Goal: Task Accomplishment & Management: Manage account settings

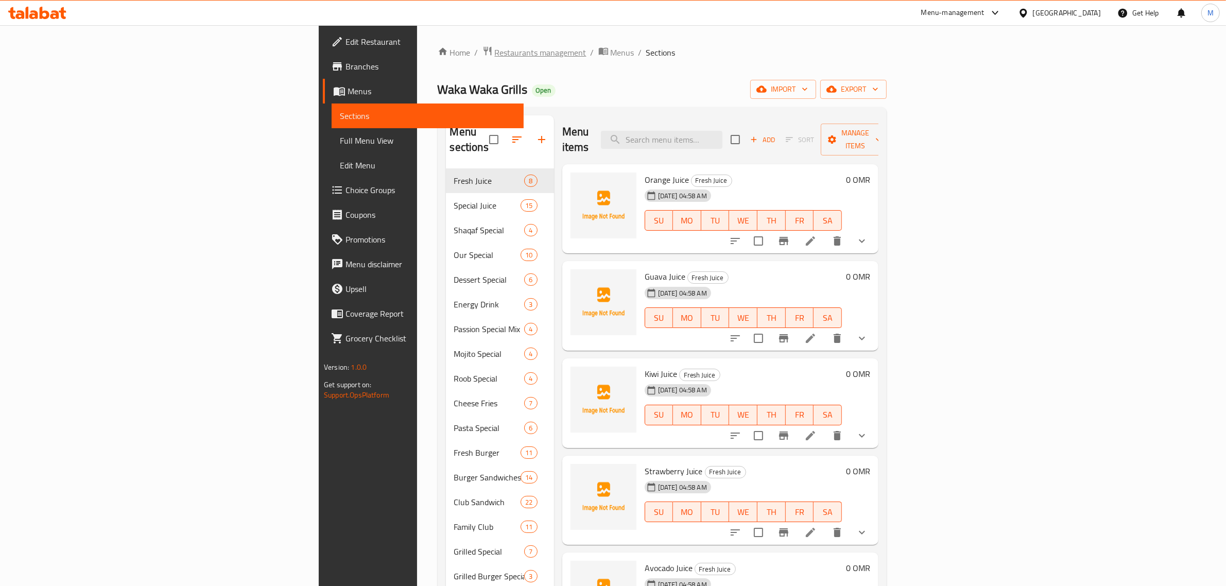
click at [495, 55] on span "Restaurants management" at bounding box center [541, 52] width 92 height 12
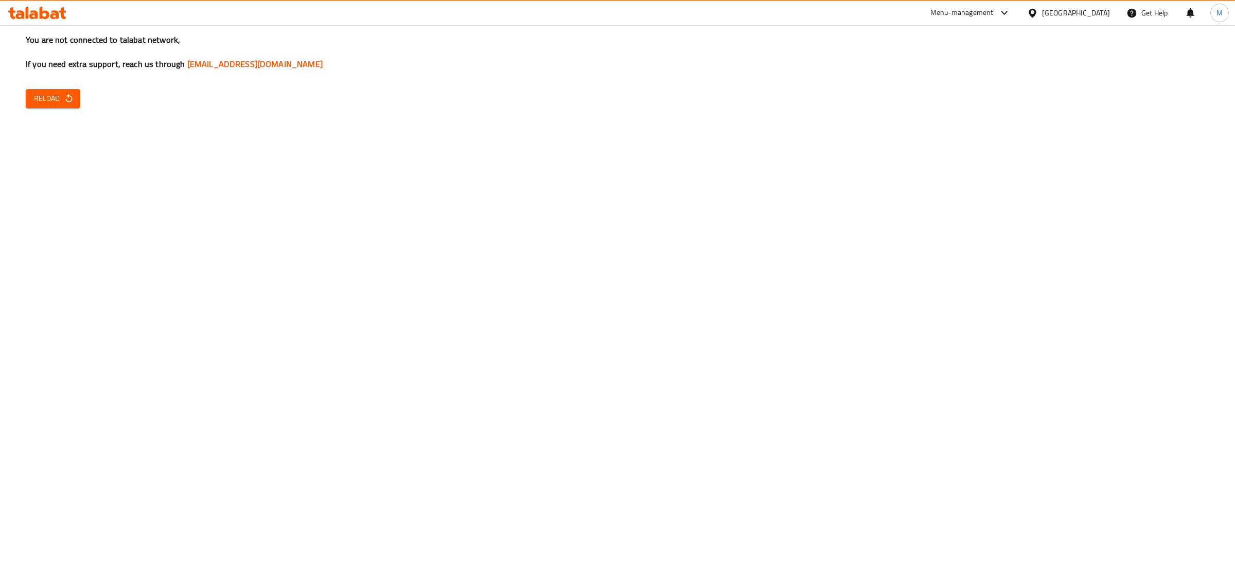
click at [1042, 16] on div at bounding box center [1034, 12] width 15 height 11
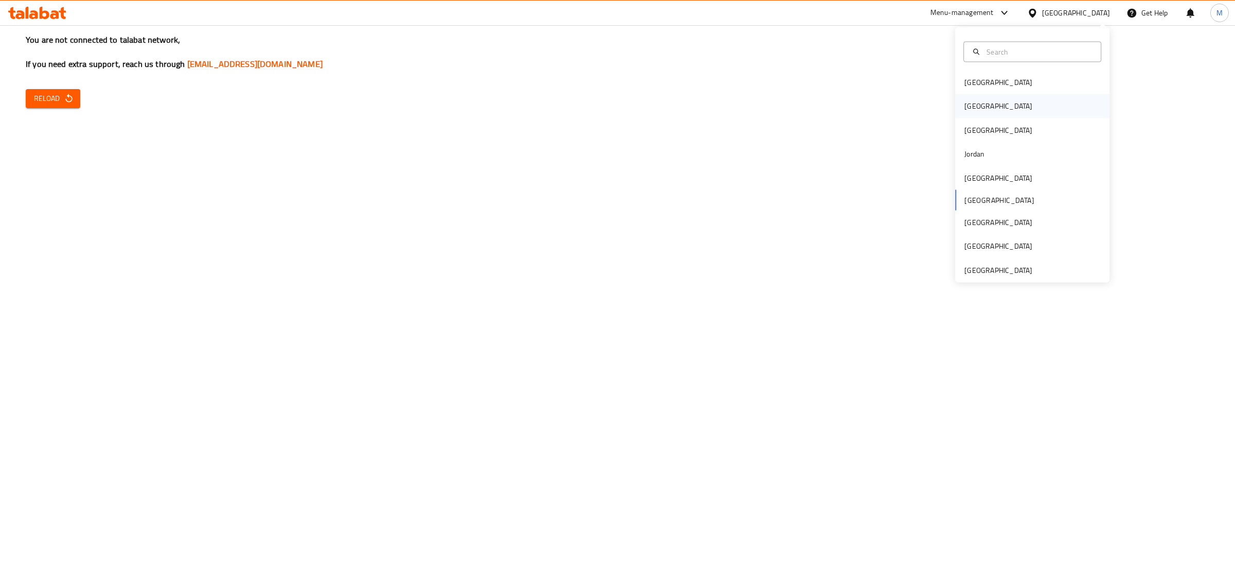
click at [981, 108] on div "[GEOGRAPHIC_DATA]" at bounding box center [1032, 106] width 154 height 24
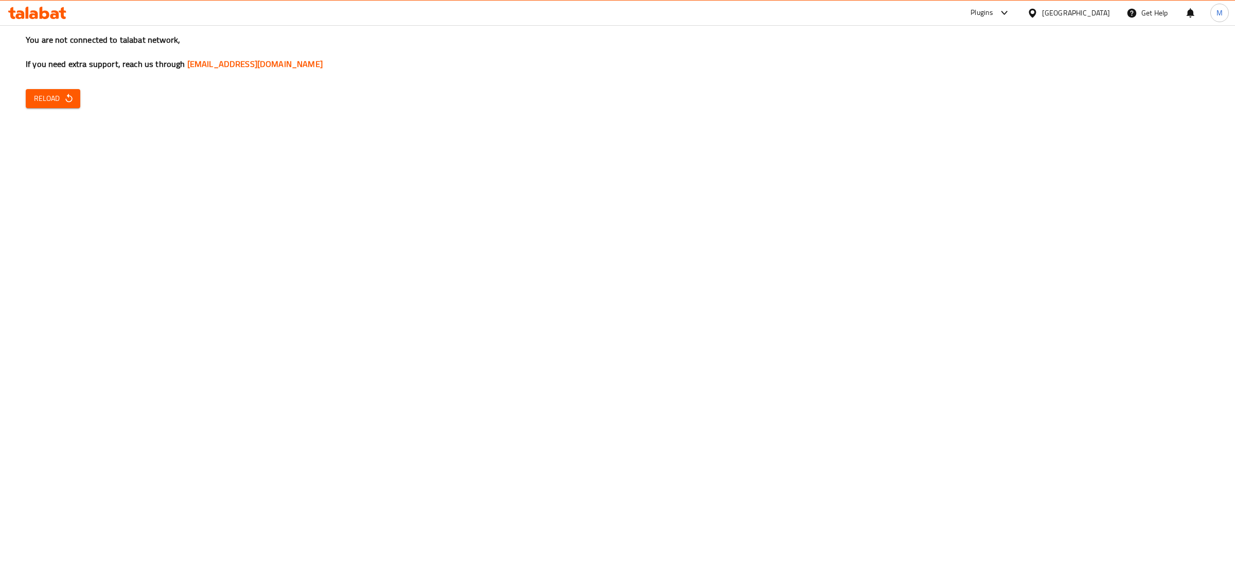
click at [38, 99] on span "Reload" at bounding box center [53, 98] width 38 height 13
click at [994, 14] on div "Menu-management" at bounding box center [962, 13] width 63 height 12
click at [933, 160] on div "Restaurant-Management" at bounding box center [955, 161] width 81 height 11
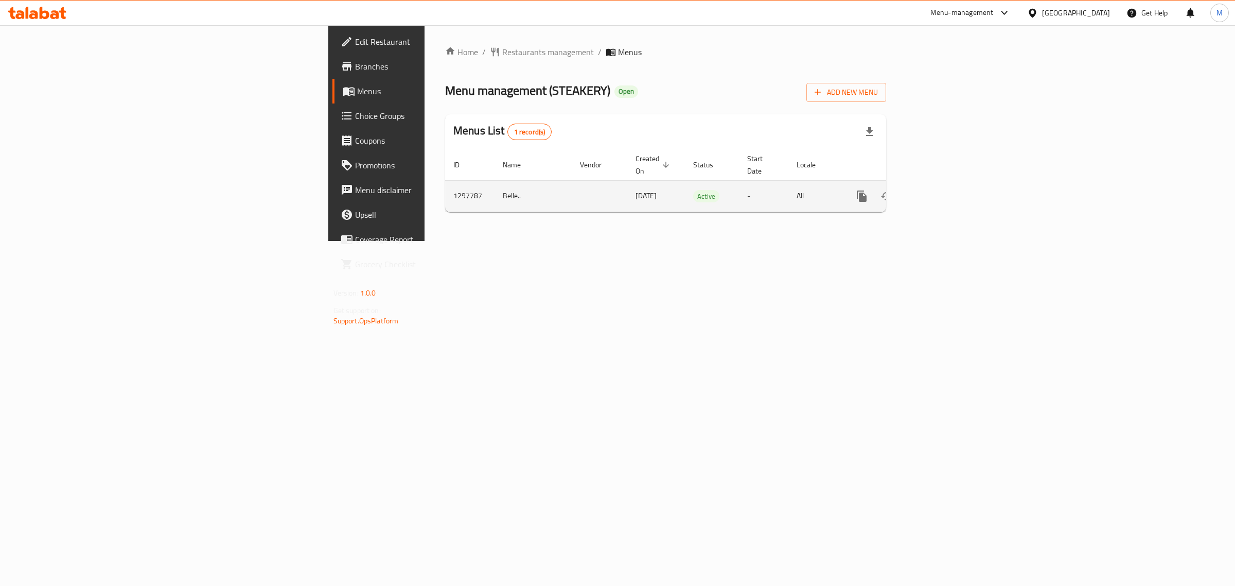
click at [943, 190] on icon "enhanced table" at bounding box center [936, 196] width 12 height 12
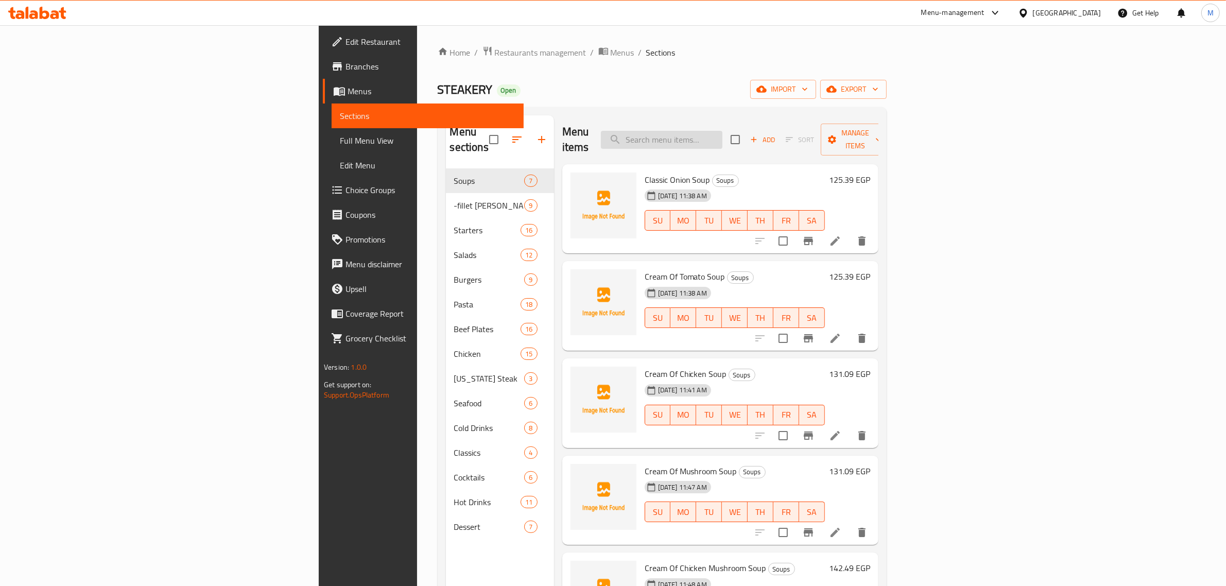
click at [722, 131] on input "search" at bounding box center [661, 140] width 121 height 18
paste input "Sizzler Fillet Lovers For 2 Persons"
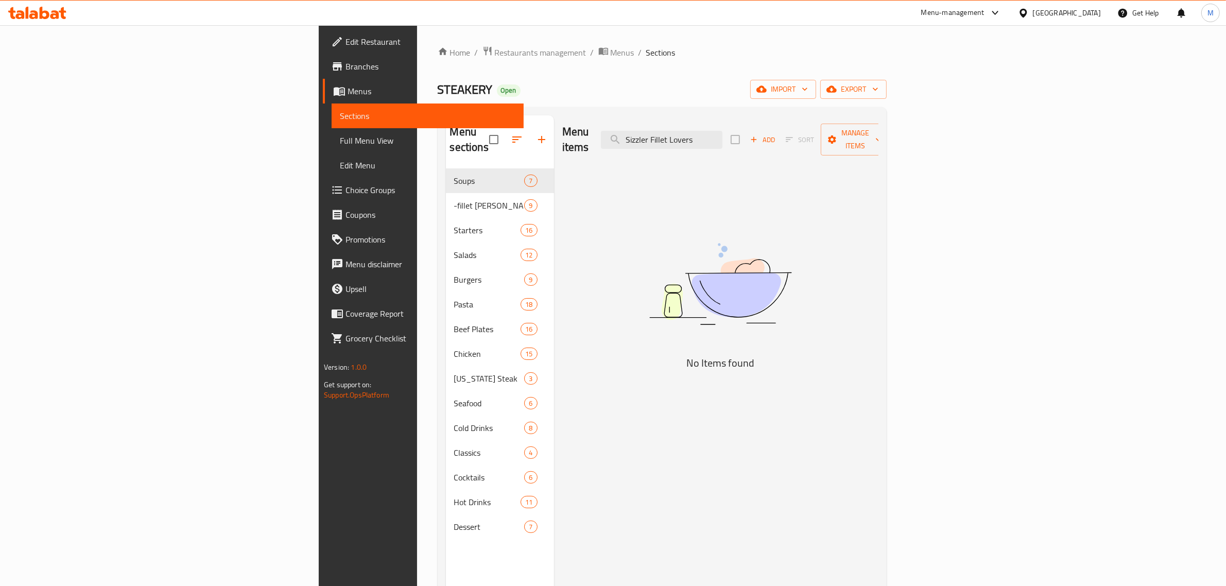
type input "Sizzler Fillet Lovers"
